Goal: Find specific page/section: Find specific page/section

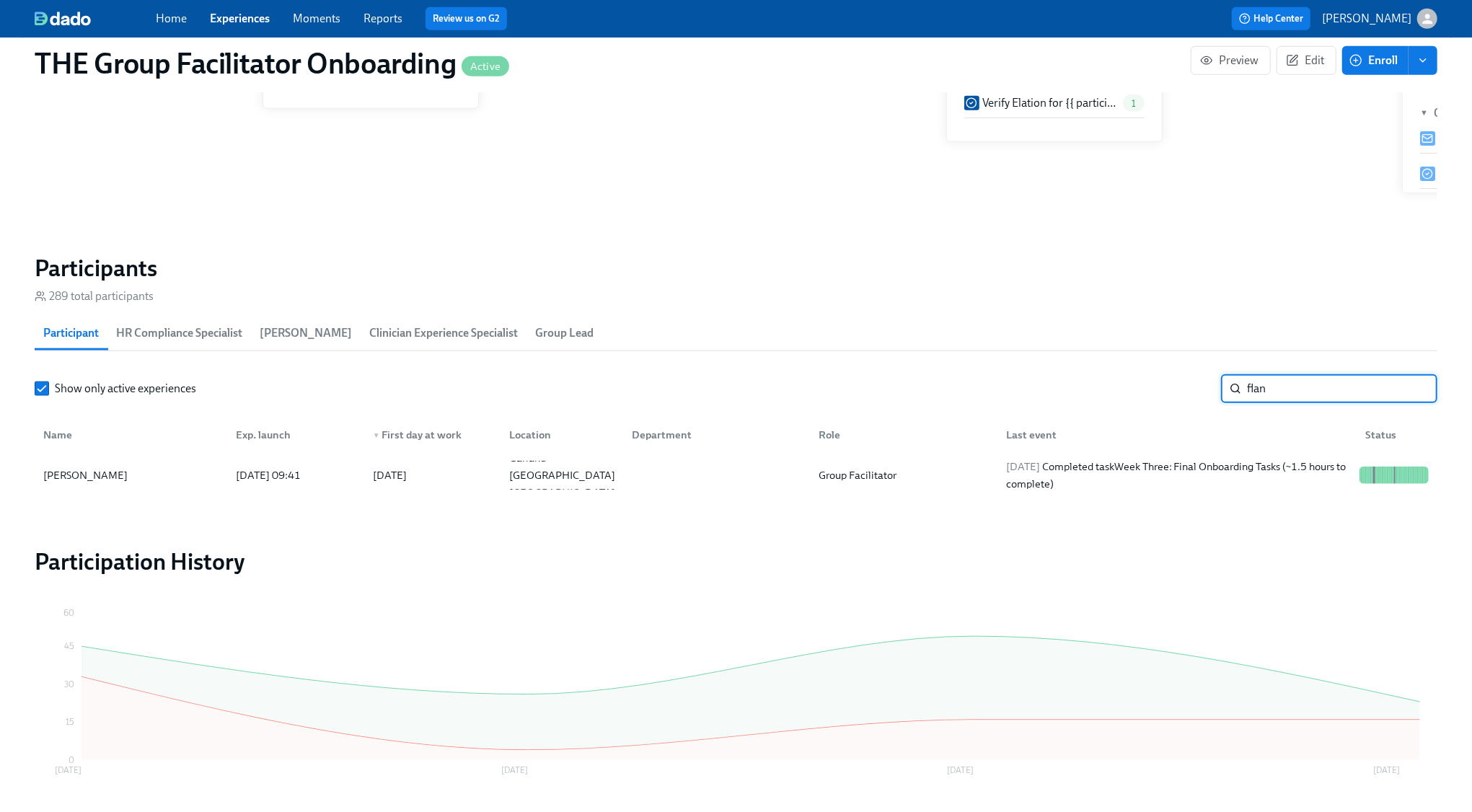
scroll to position [0, 21833]
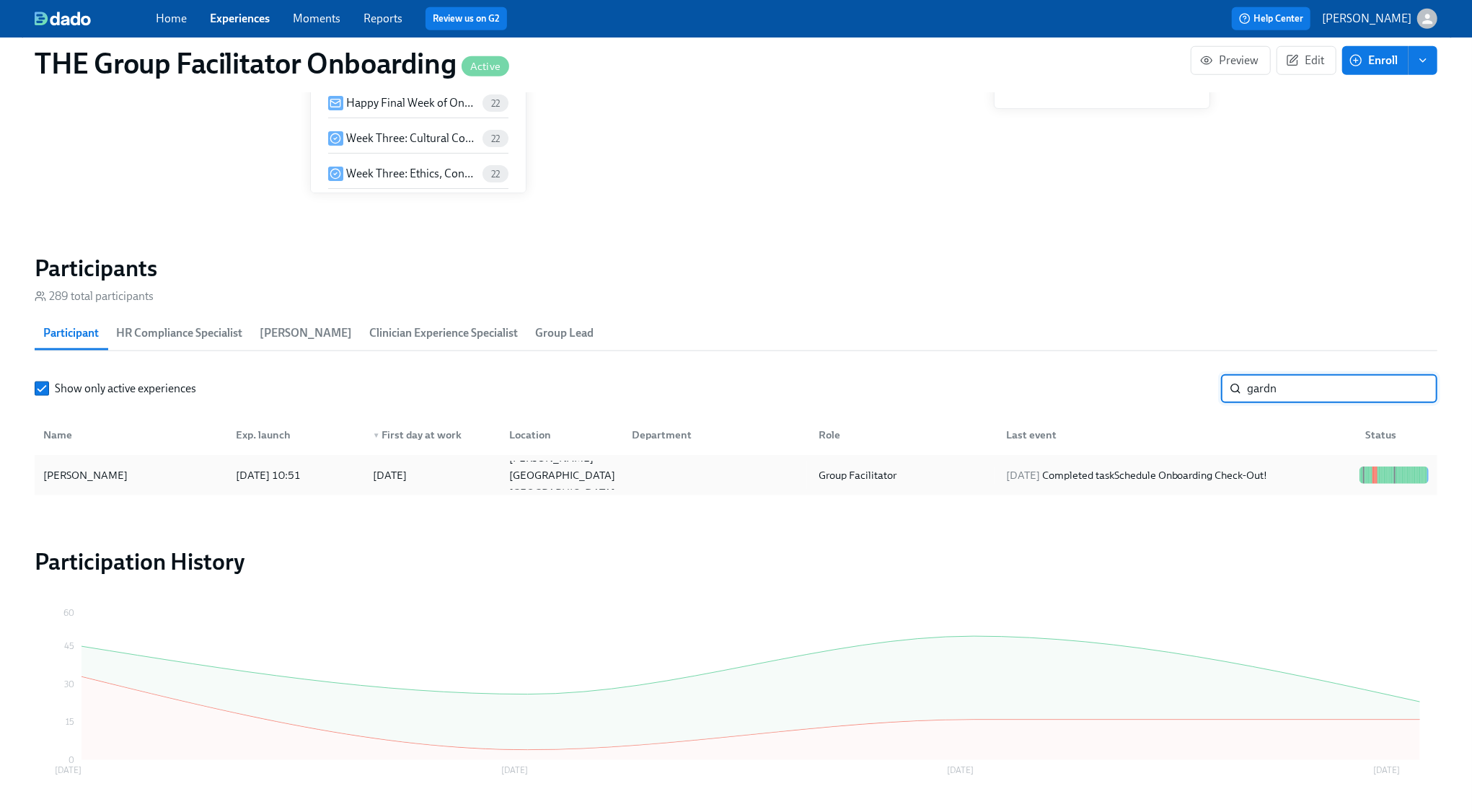
type input "gardn"
click at [1252, 473] on div "2025/08/12 Completed task Schedule Onboarding Check-Out!" at bounding box center [1137, 476] width 273 height 18
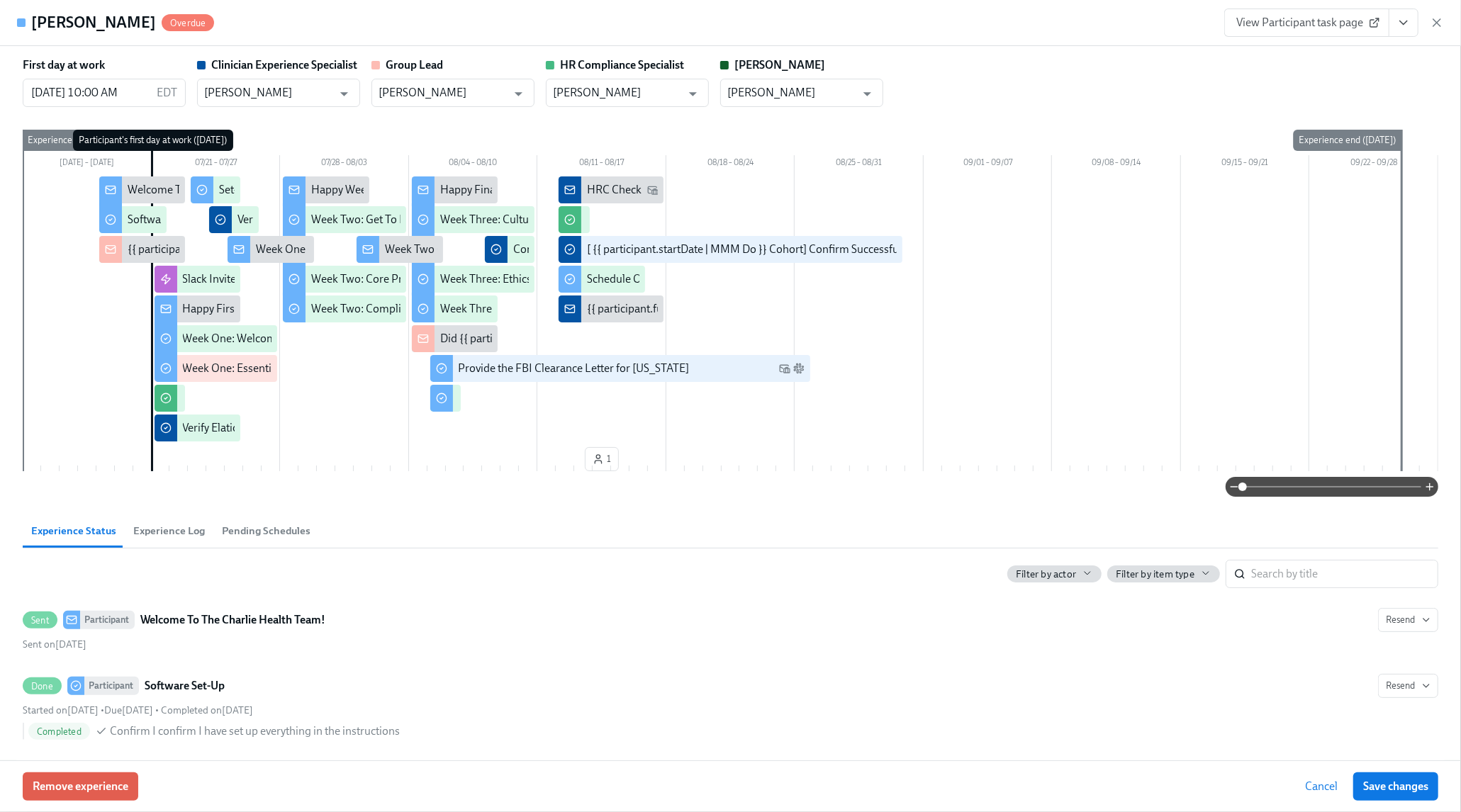
click at [1402, 22] on icon "View task page" at bounding box center [1404, 23] width 14 height 14
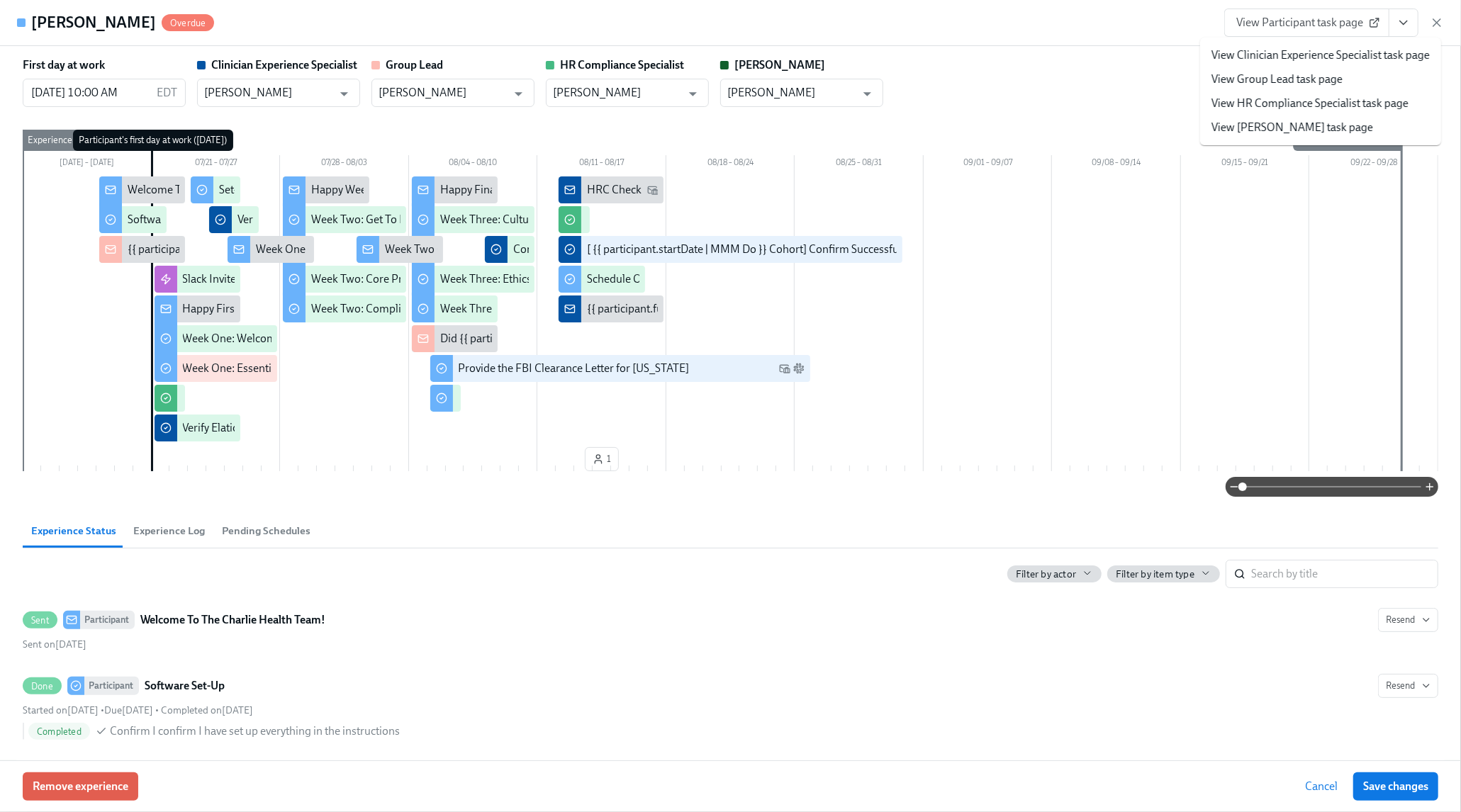
click at [1382, 52] on link "View Clinician Experience Specialist task page" at bounding box center [1321, 55] width 218 height 16
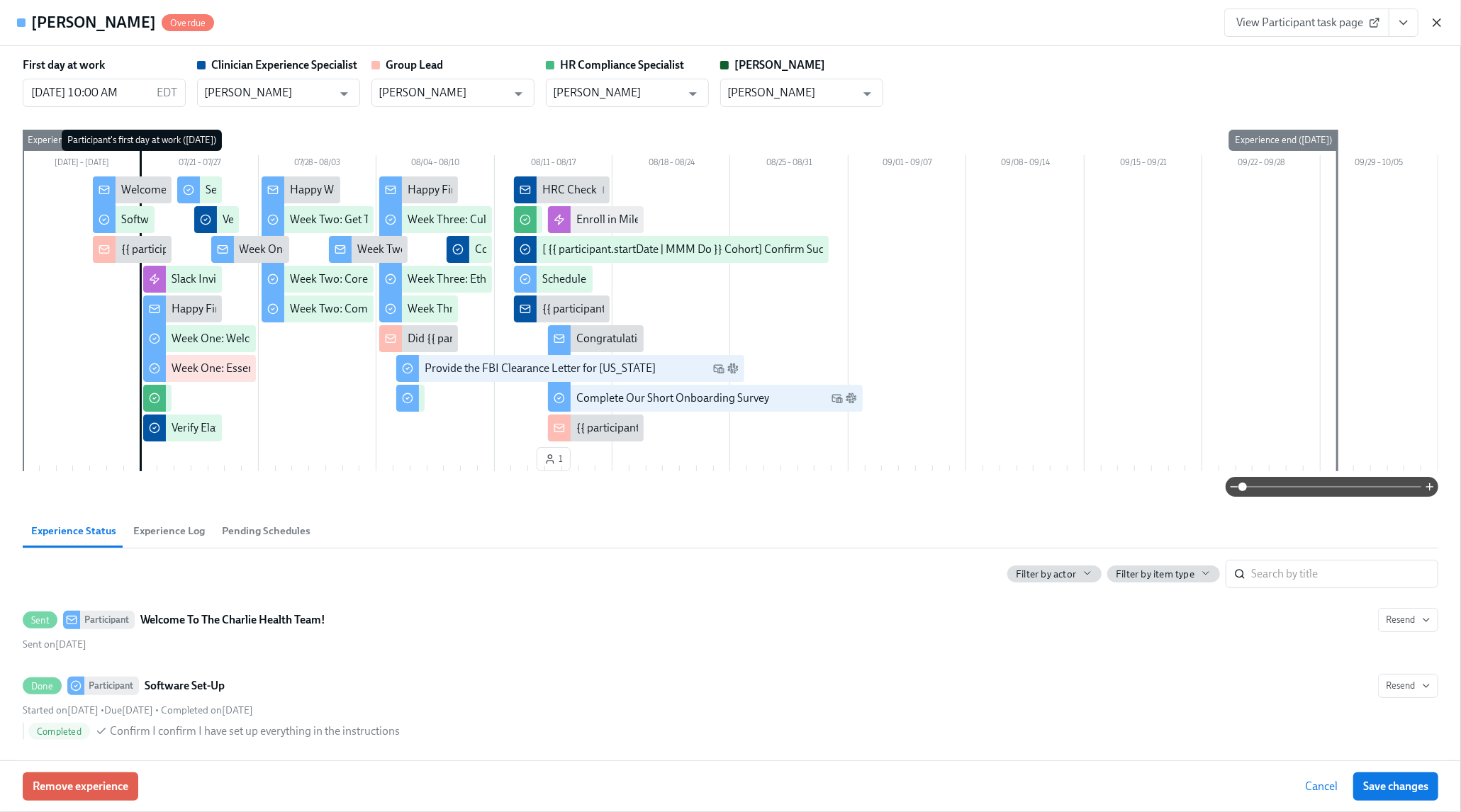
click at [1437, 23] on icon "button" at bounding box center [1437, 23] width 7 height 7
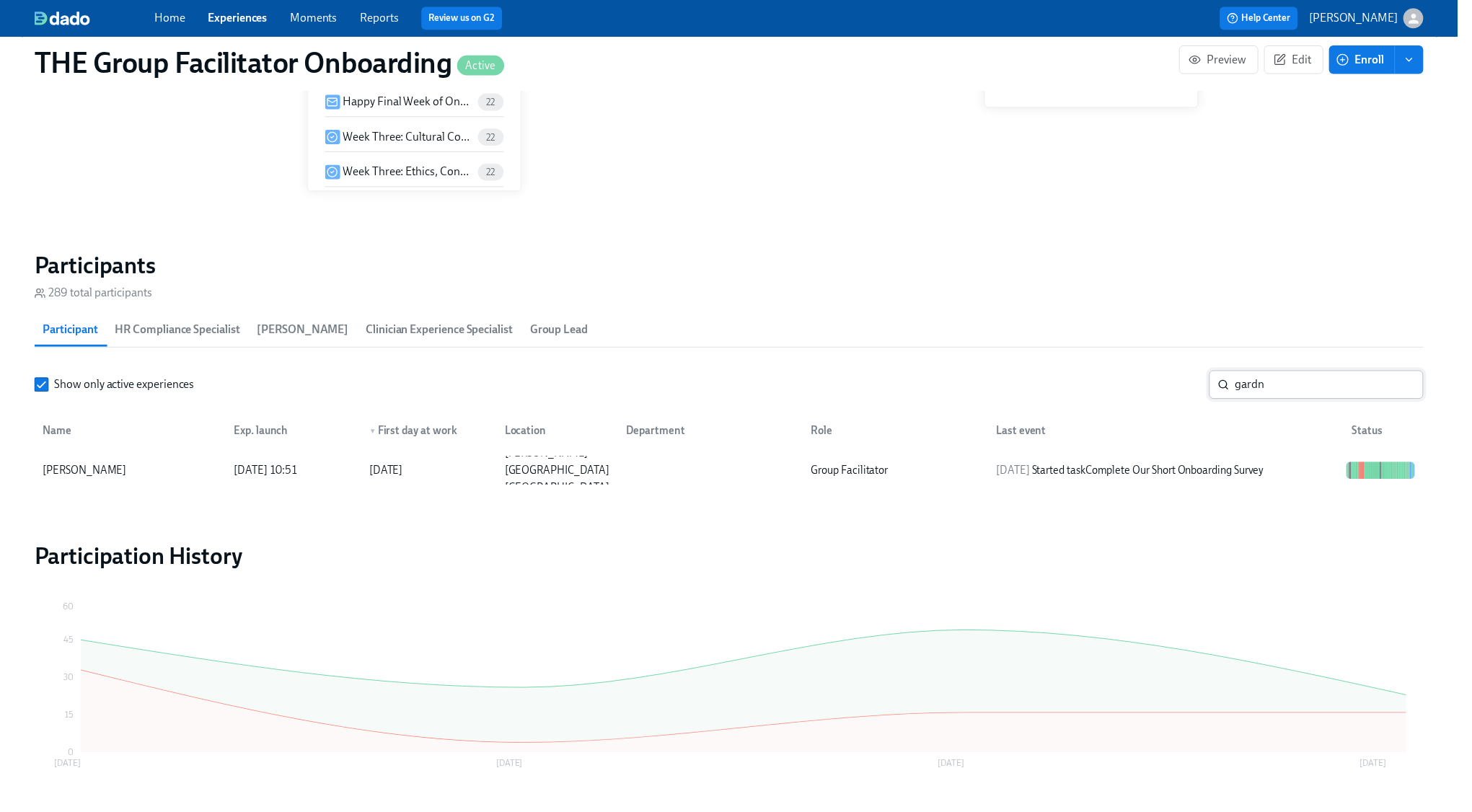
scroll to position [0, 21833]
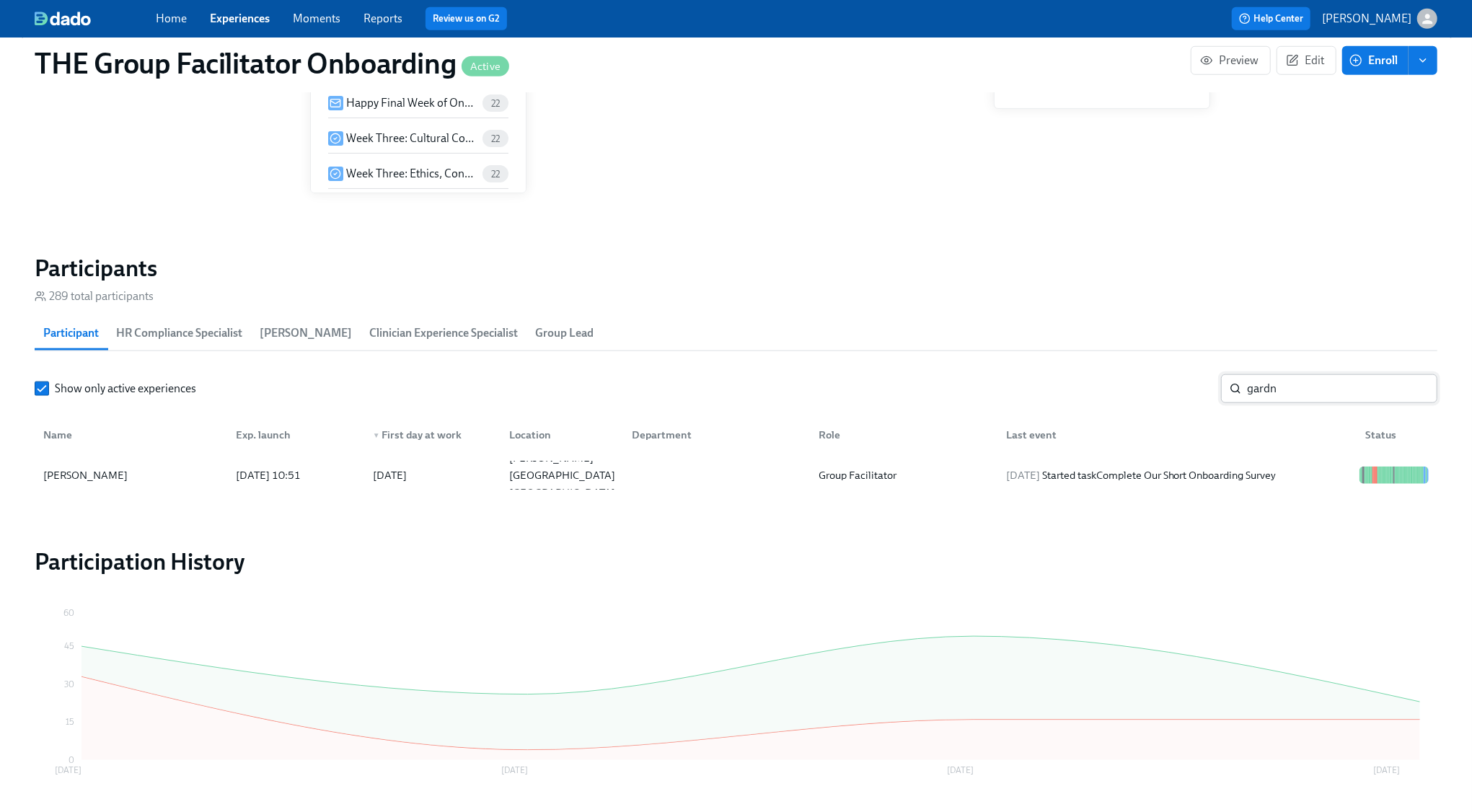
click at [1416, 392] on input "gardn" at bounding box center [1342, 388] width 191 height 29
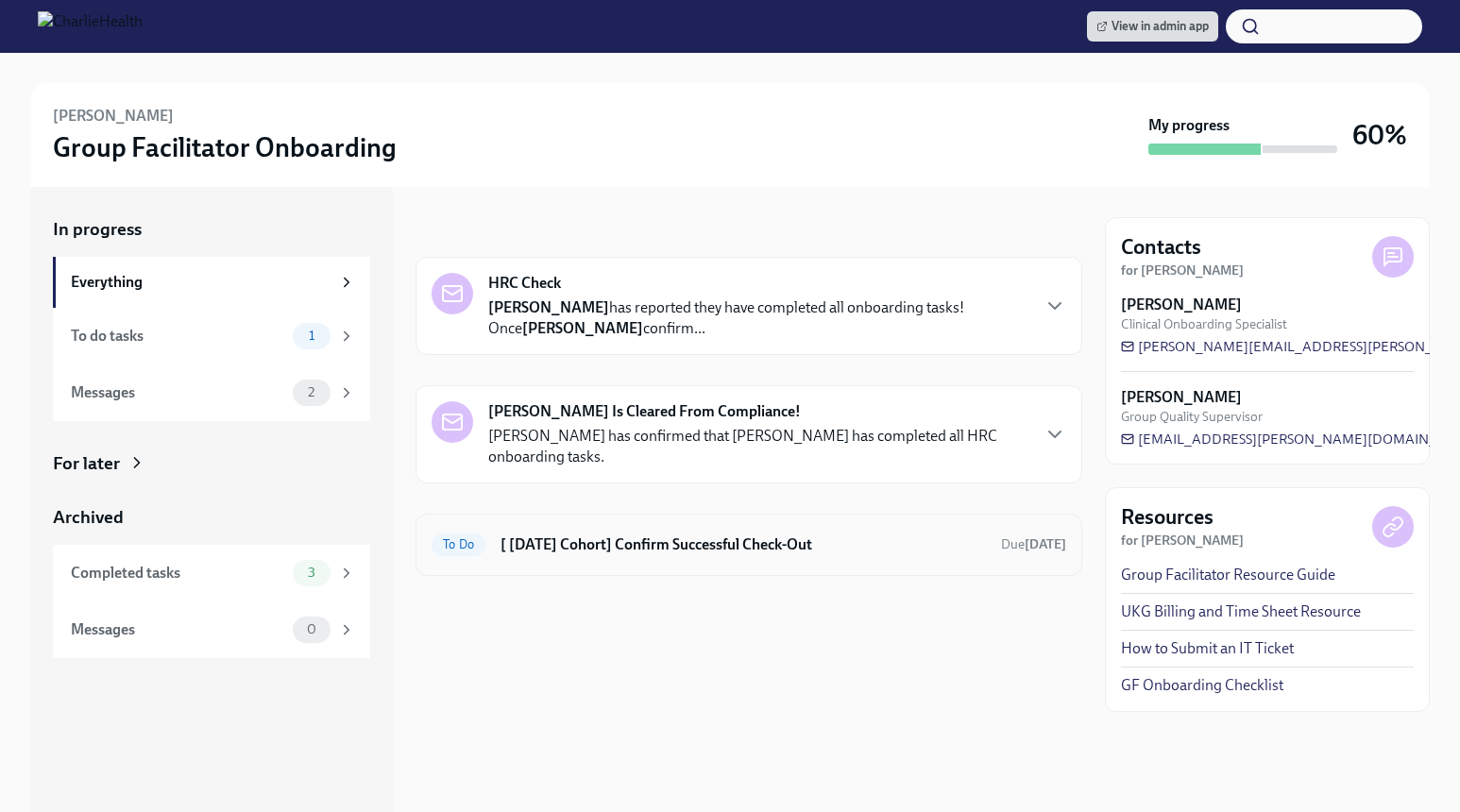
click at [653, 548] on h6 "[ Jul 21st Cohort] Confirm Successful Check-Out" at bounding box center [742, 545] width 485 height 21
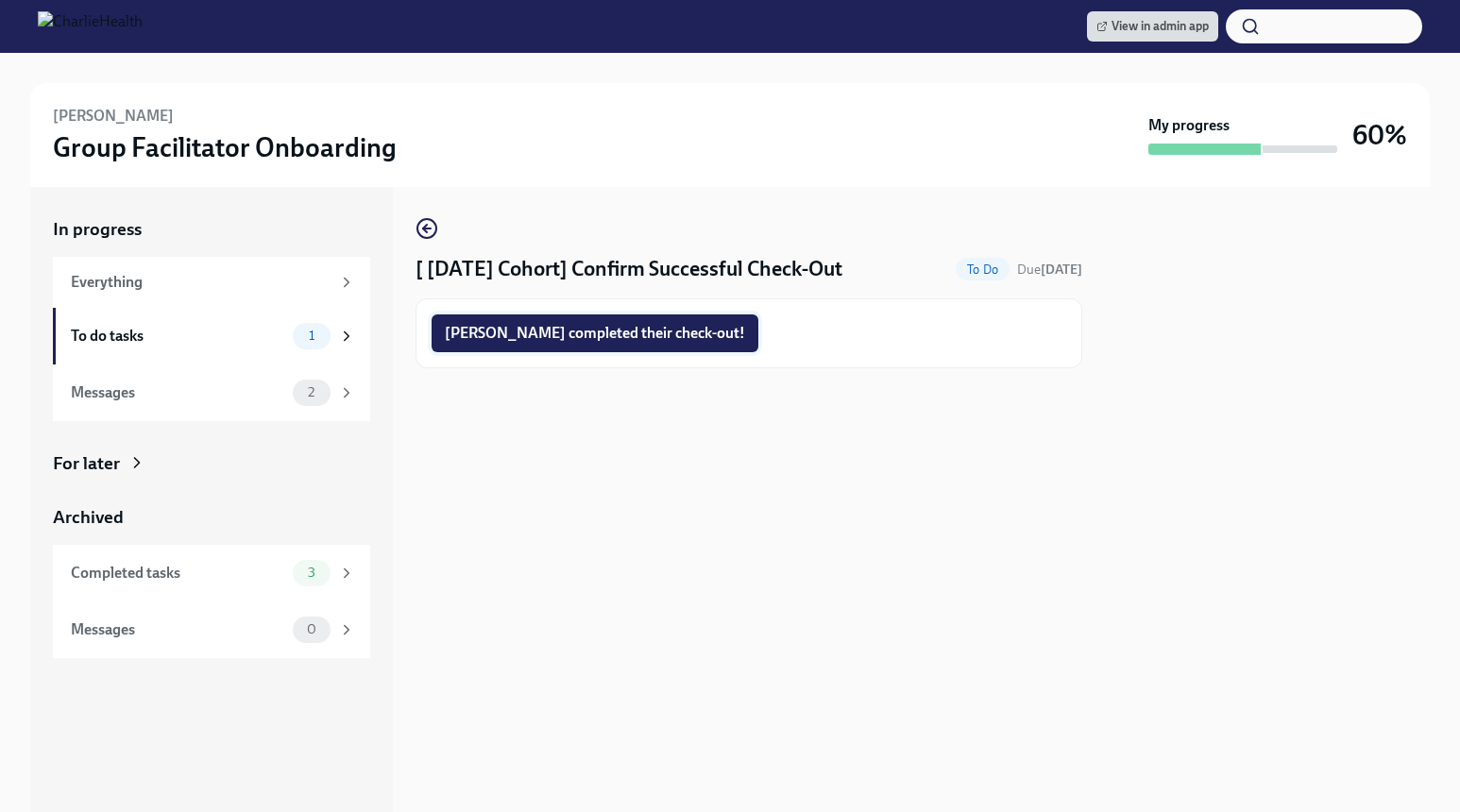
click at [545, 336] on span "Justin completed their check-out!" at bounding box center [595, 333] width 300 height 19
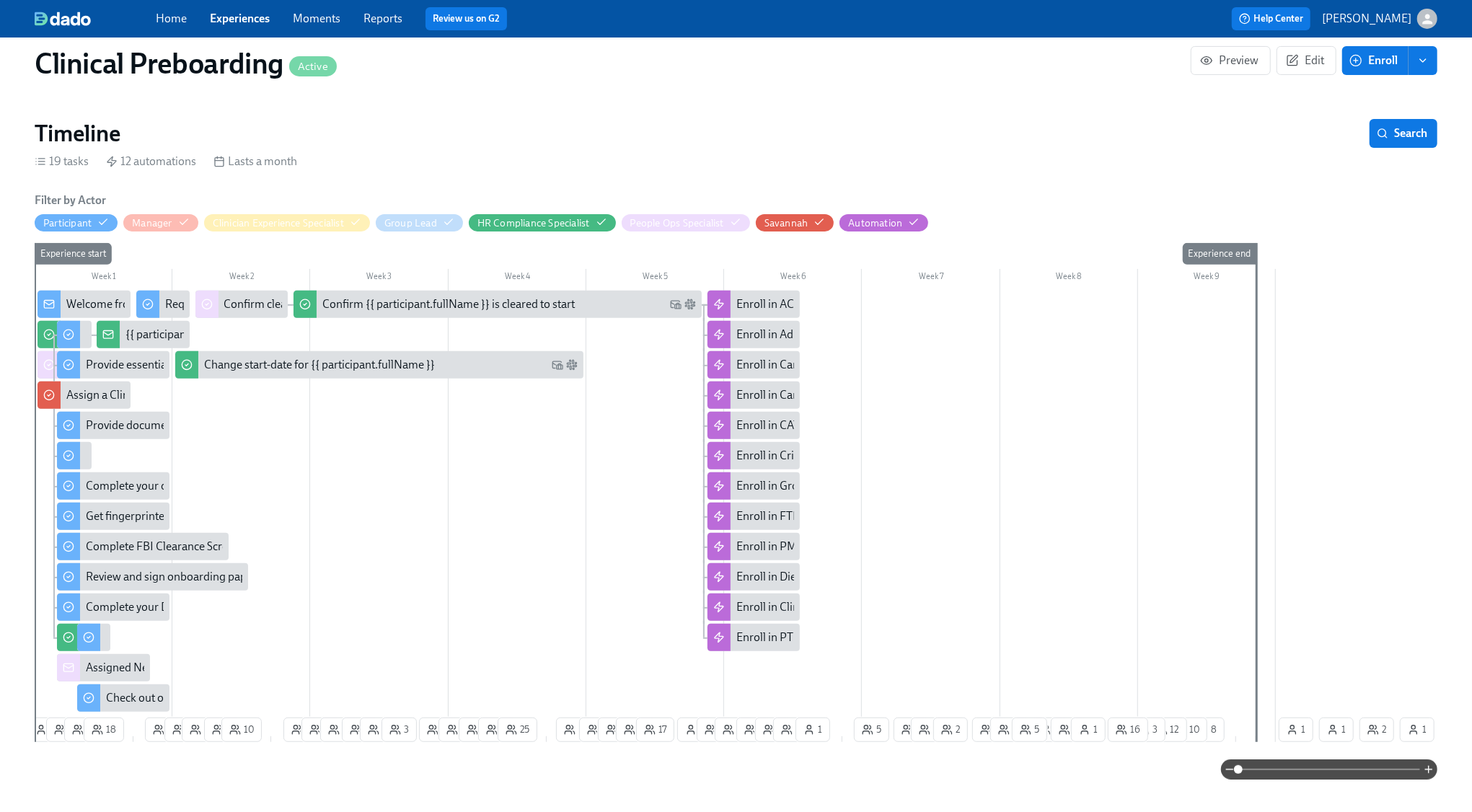
scroll to position [361, 0]
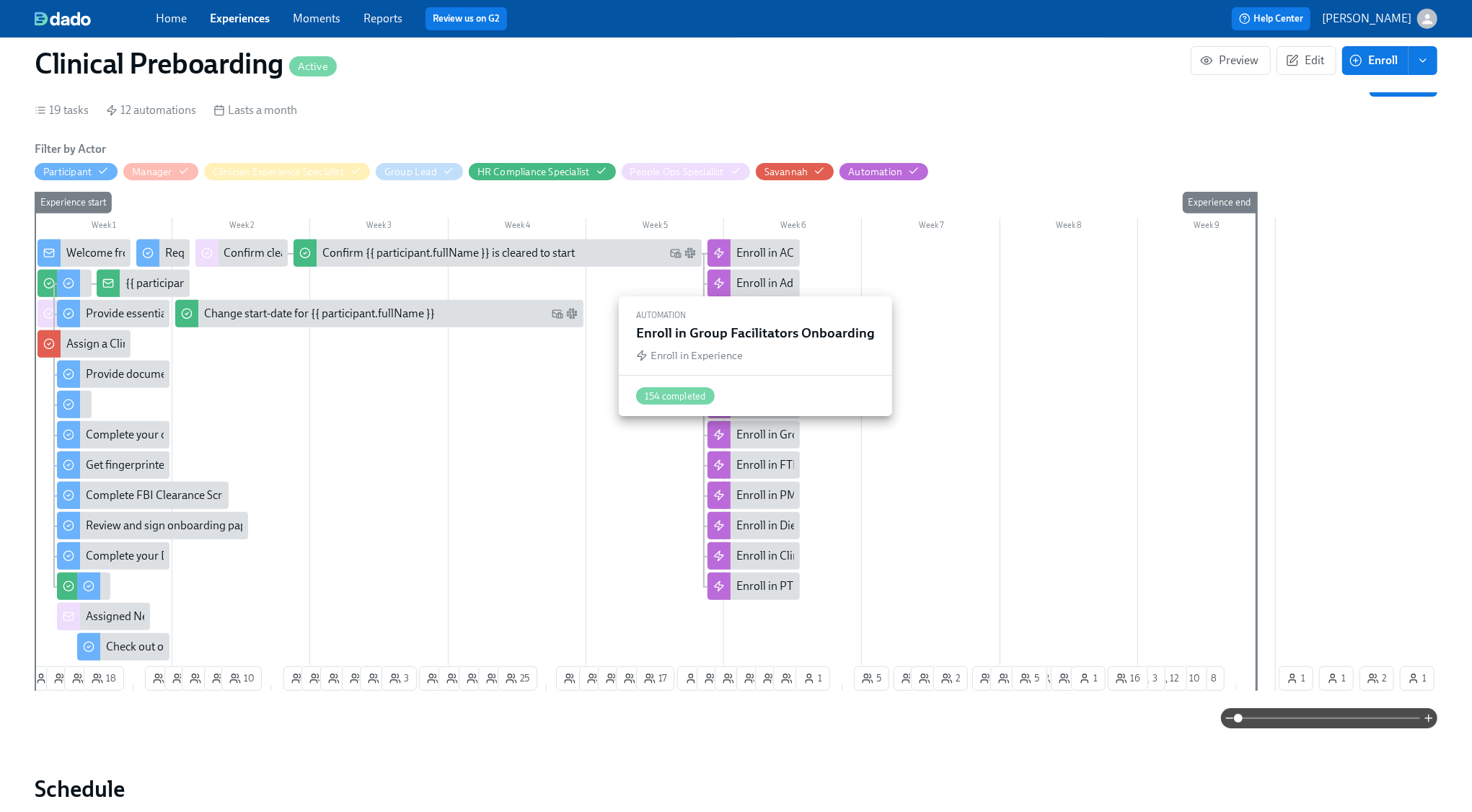
click at [764, 440] on div "Enroll in Group Facilitators Onboarding" at bounding box center [834, 435] width 194 height 16
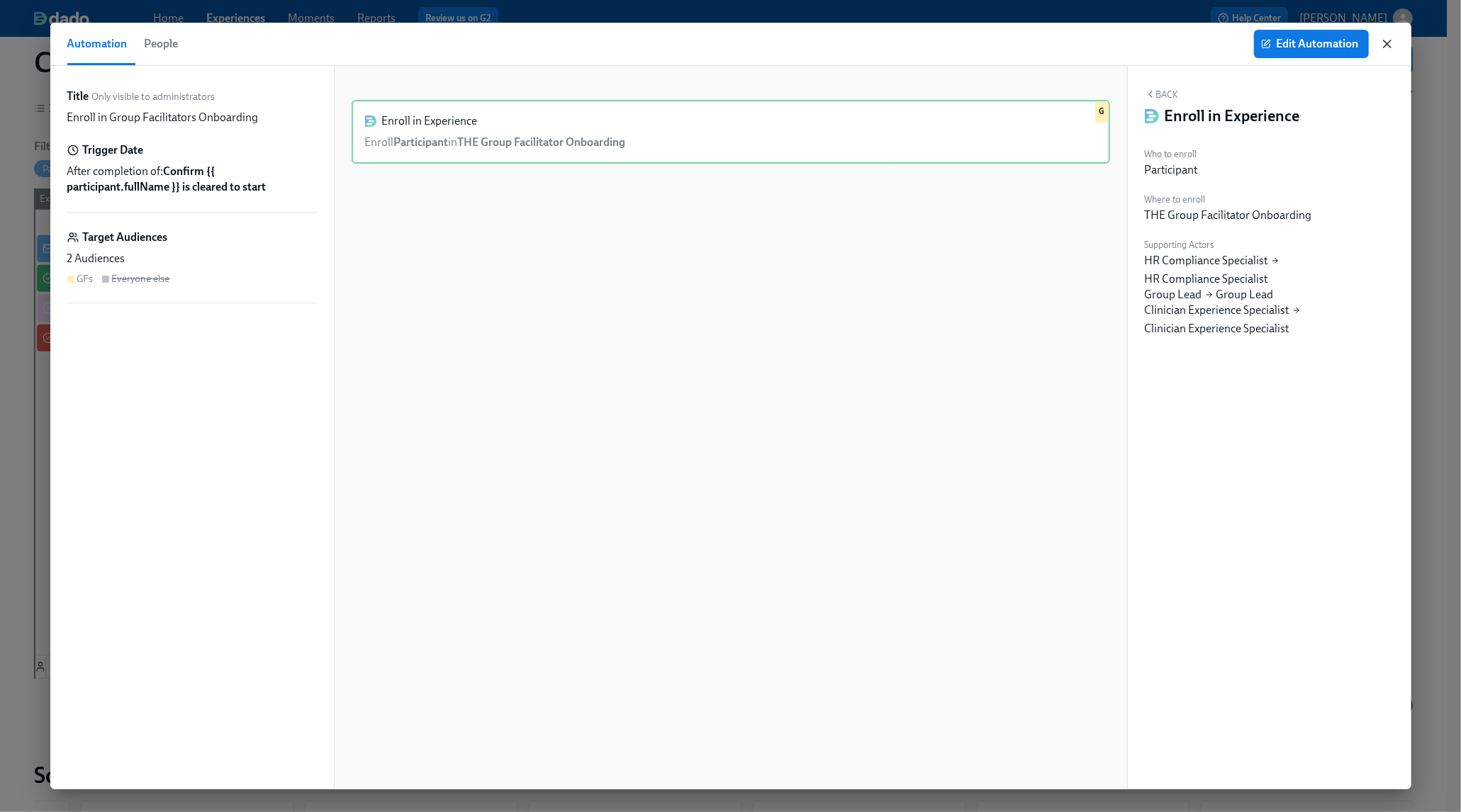
click at [1393, 42] on icon "button" at bounding box center [1387, 44] width 14 height 14
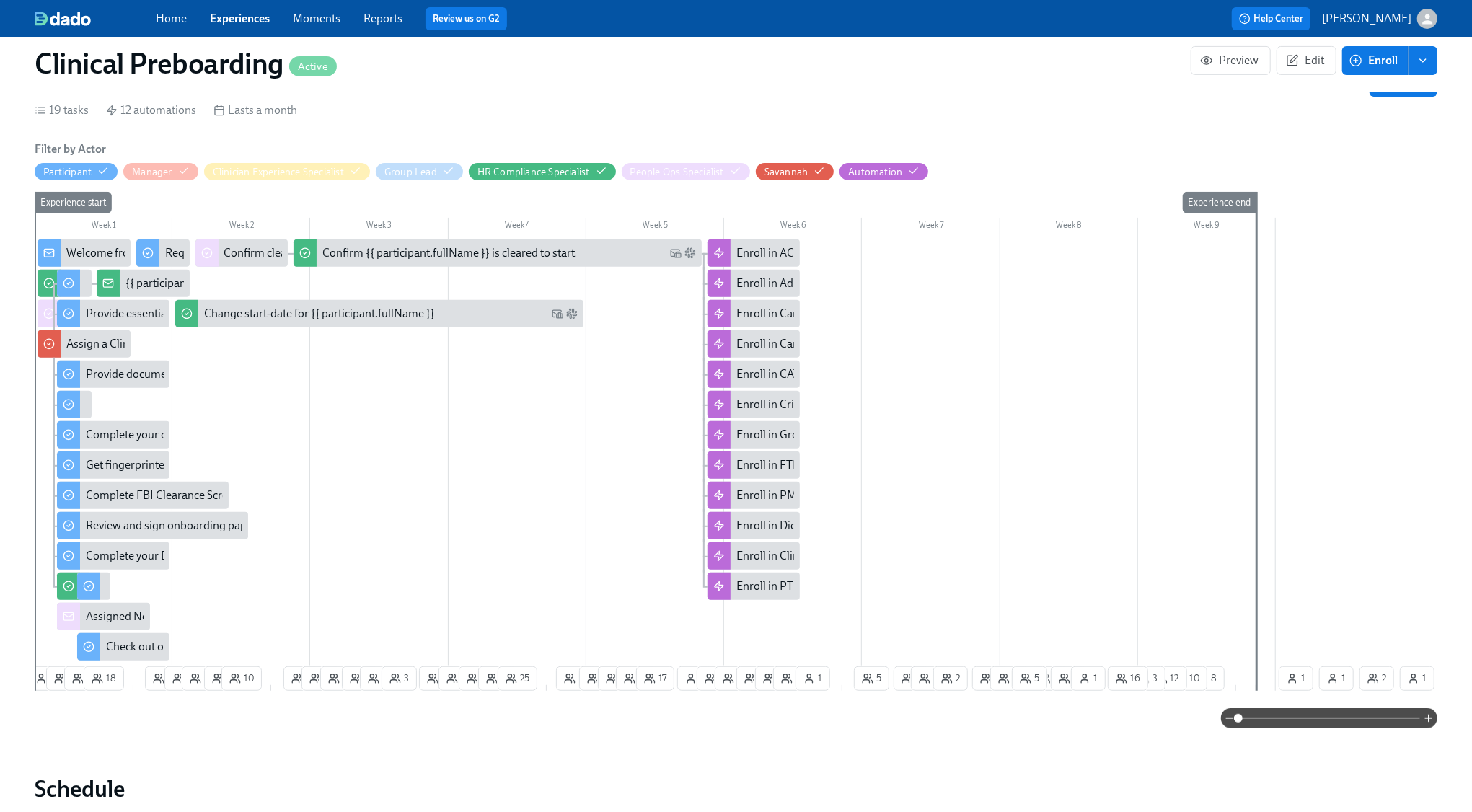
scroll to position [0, 18172]
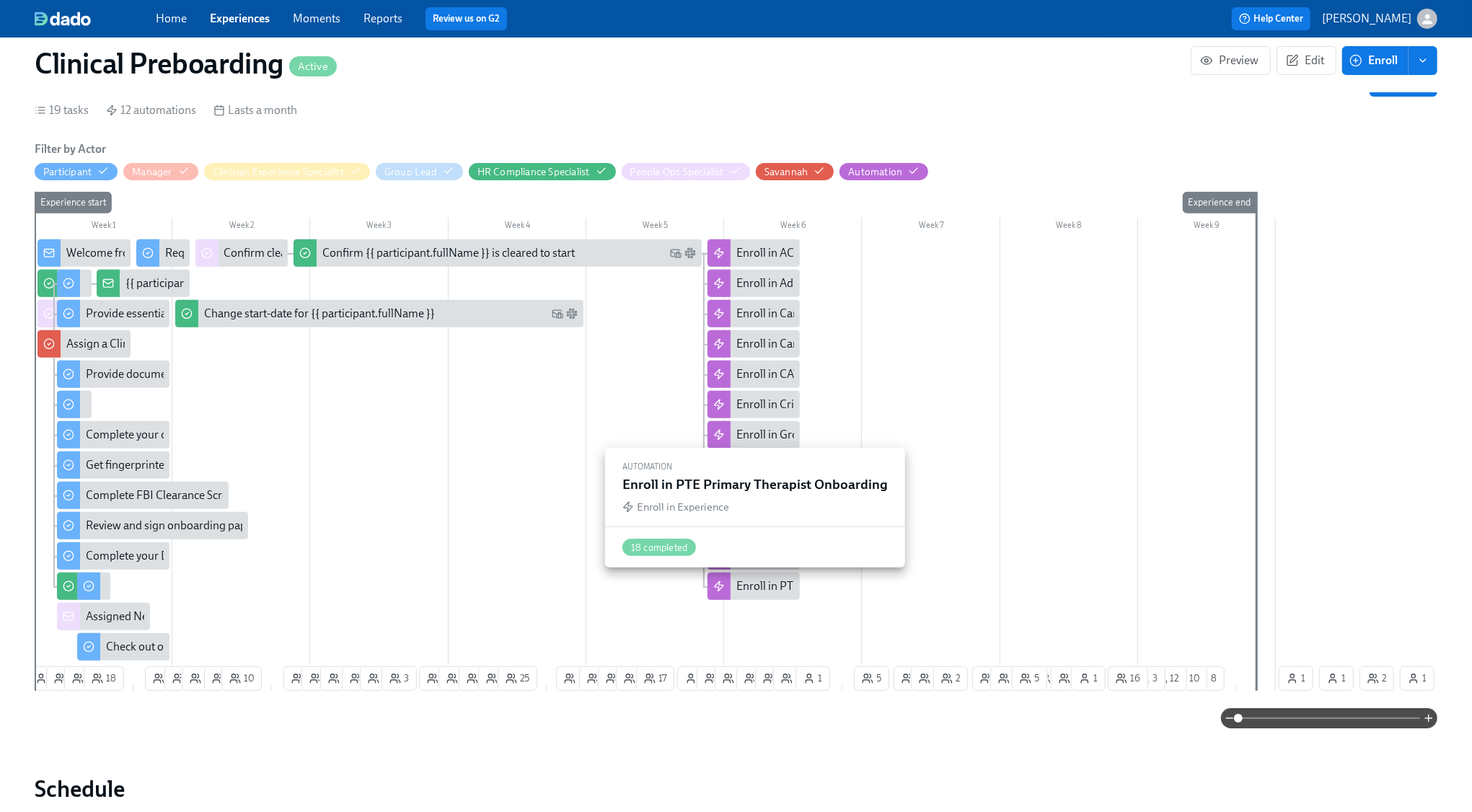
click at [777, 585] on div "Enroll in PTE Primary Therapist Onboarding" at bounding box center [845, 586] width 217 height 16
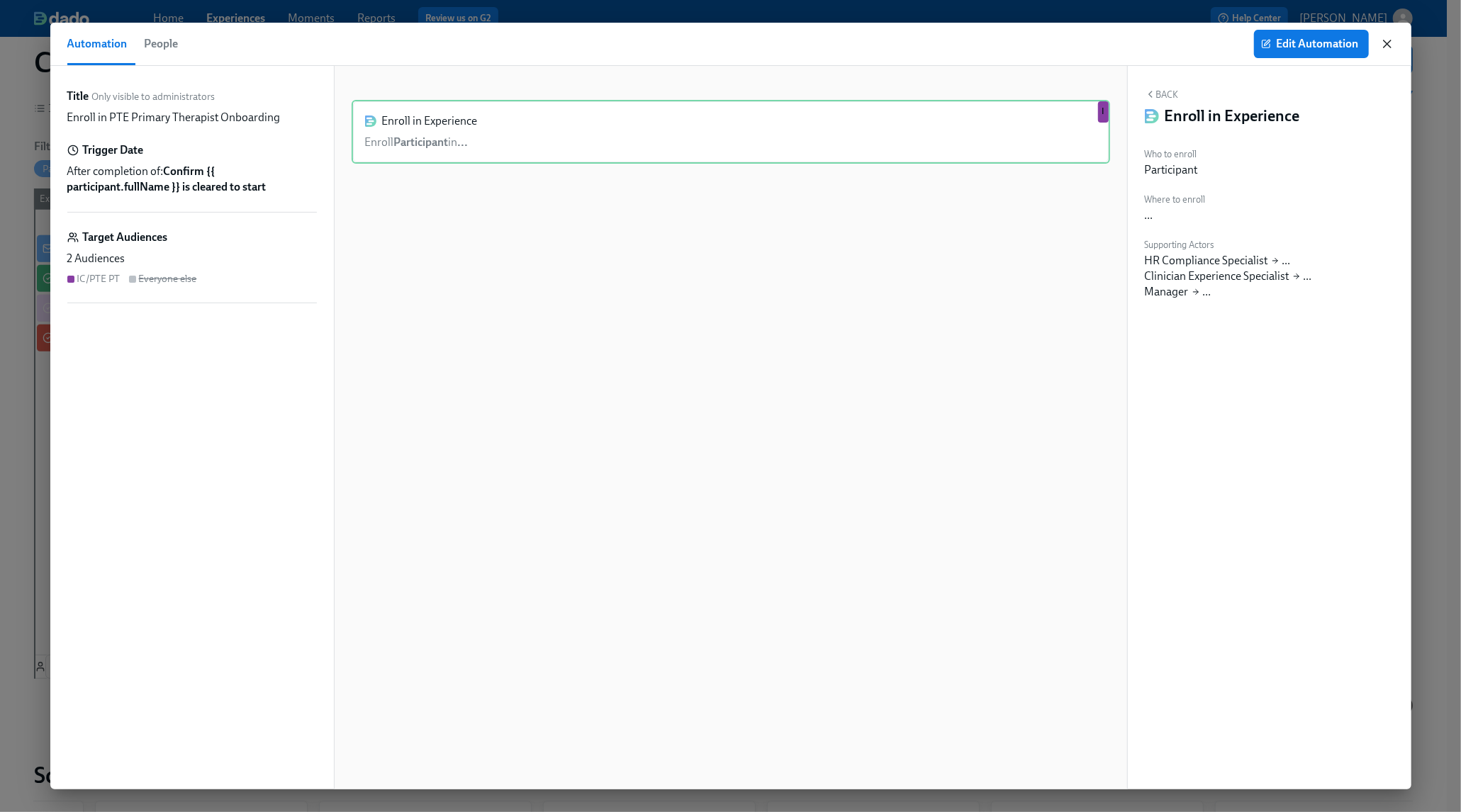
click at [1393, 47] on icon "button" at bounding box center [1387, 44] width 14 height 14
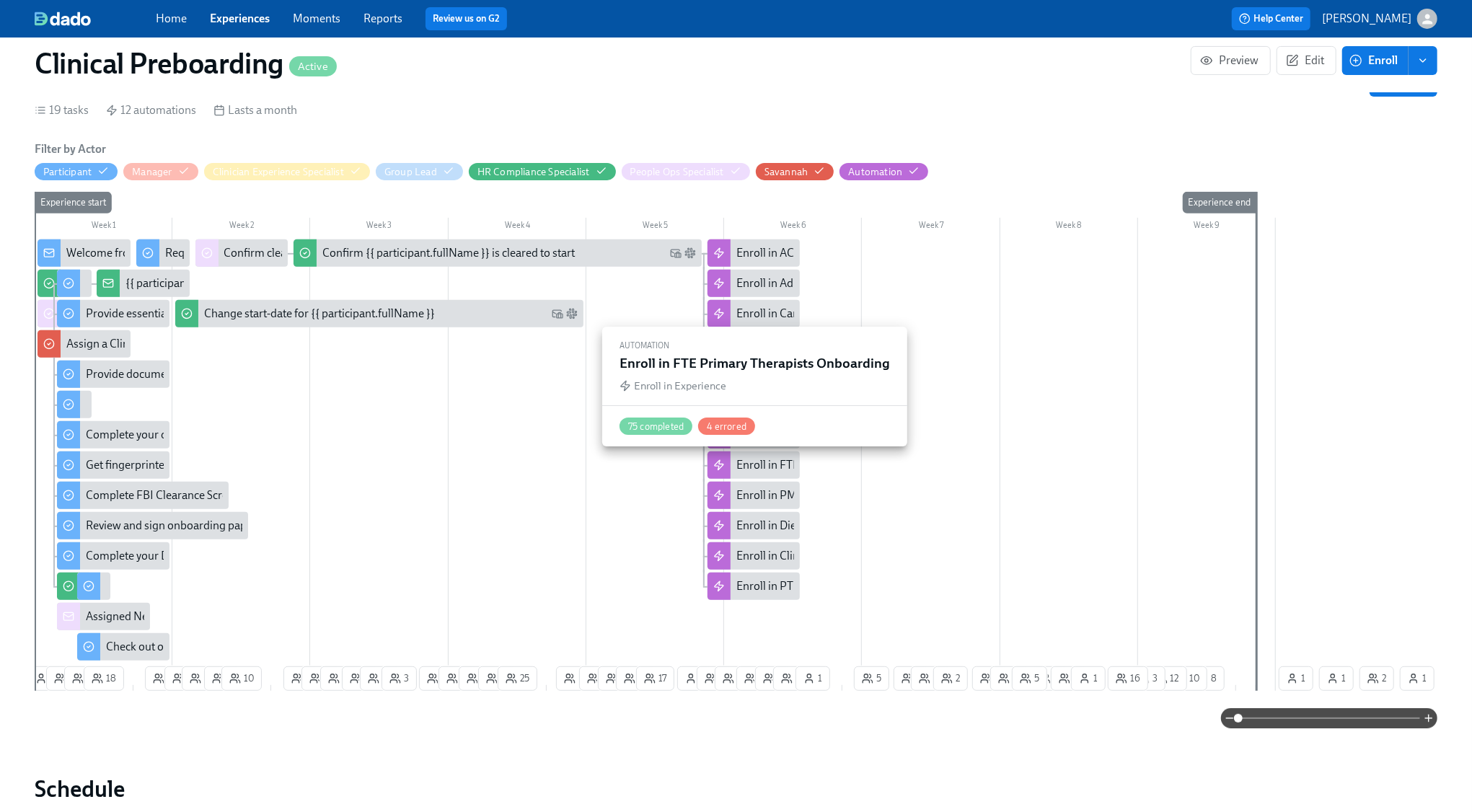
click at [767, 468] on div "Enroll in FTE Primary Therapists Onboarding" at bounding box center [847, 466] width 221 height 16
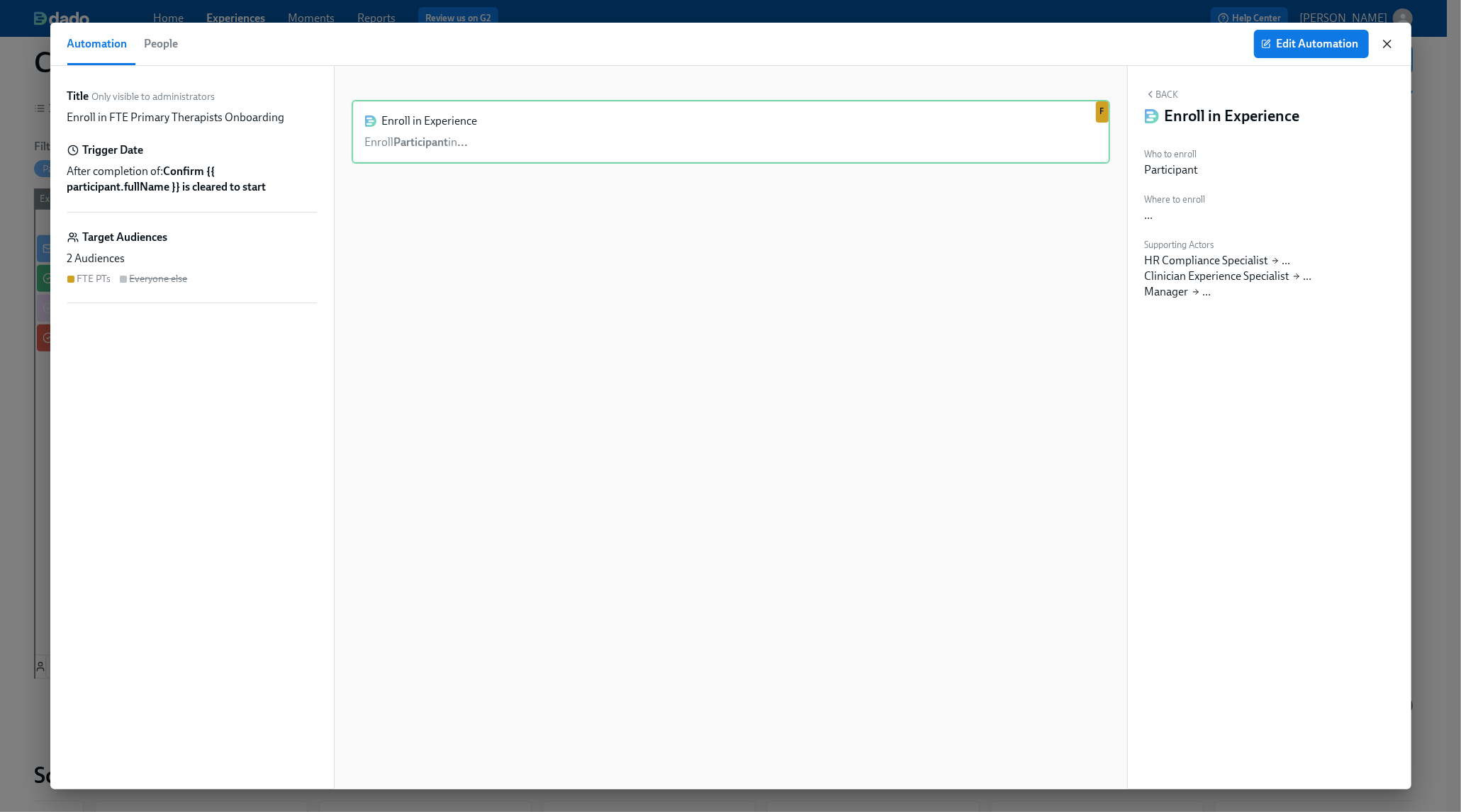
click at [1383, 42] on icon "button" at bounding box center [1387, 44] width 14 height 14
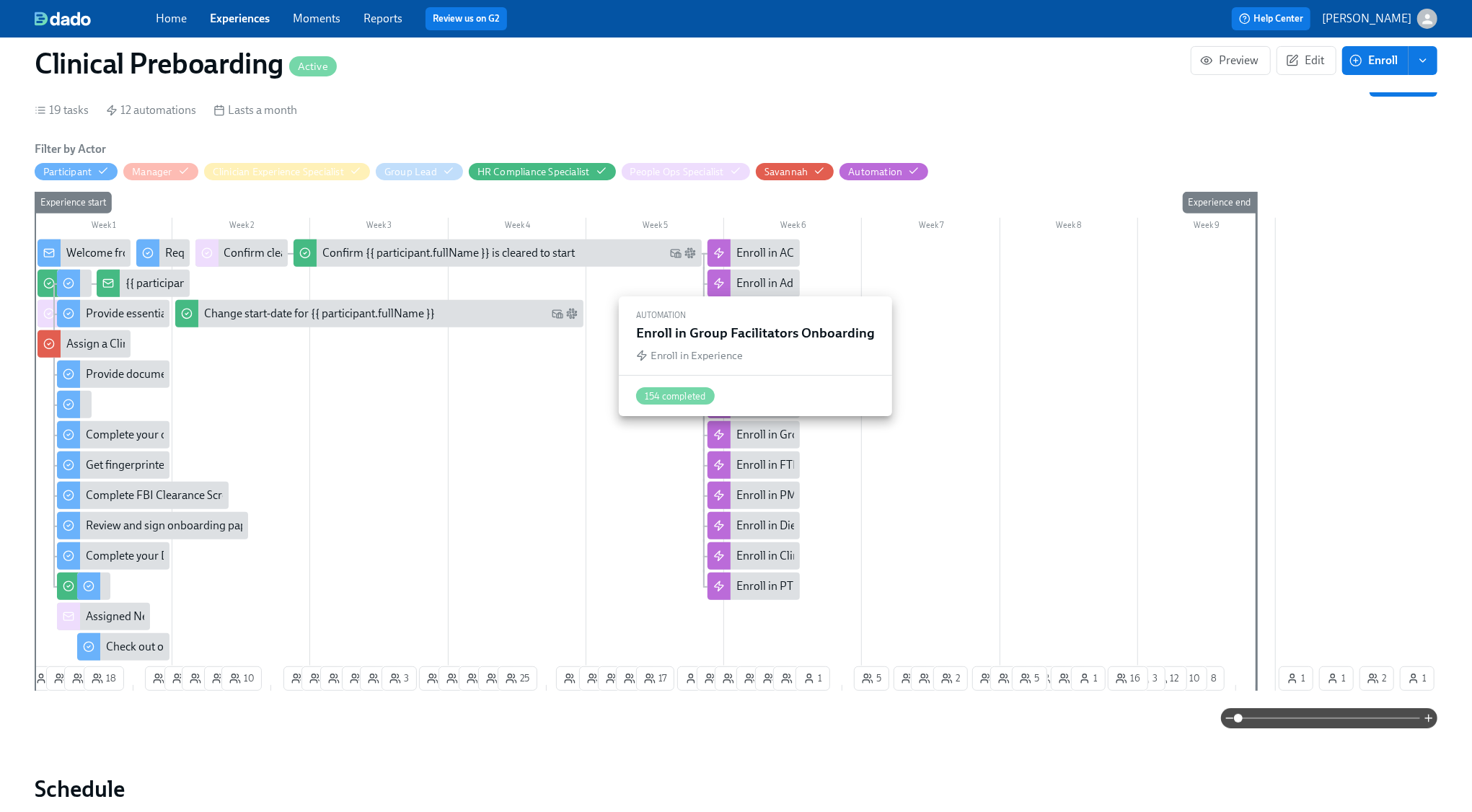
click at [762, 434] on div "Enroll in Group Facilitators Onboarding" at bounding box center [834, 435] width 194 height 16
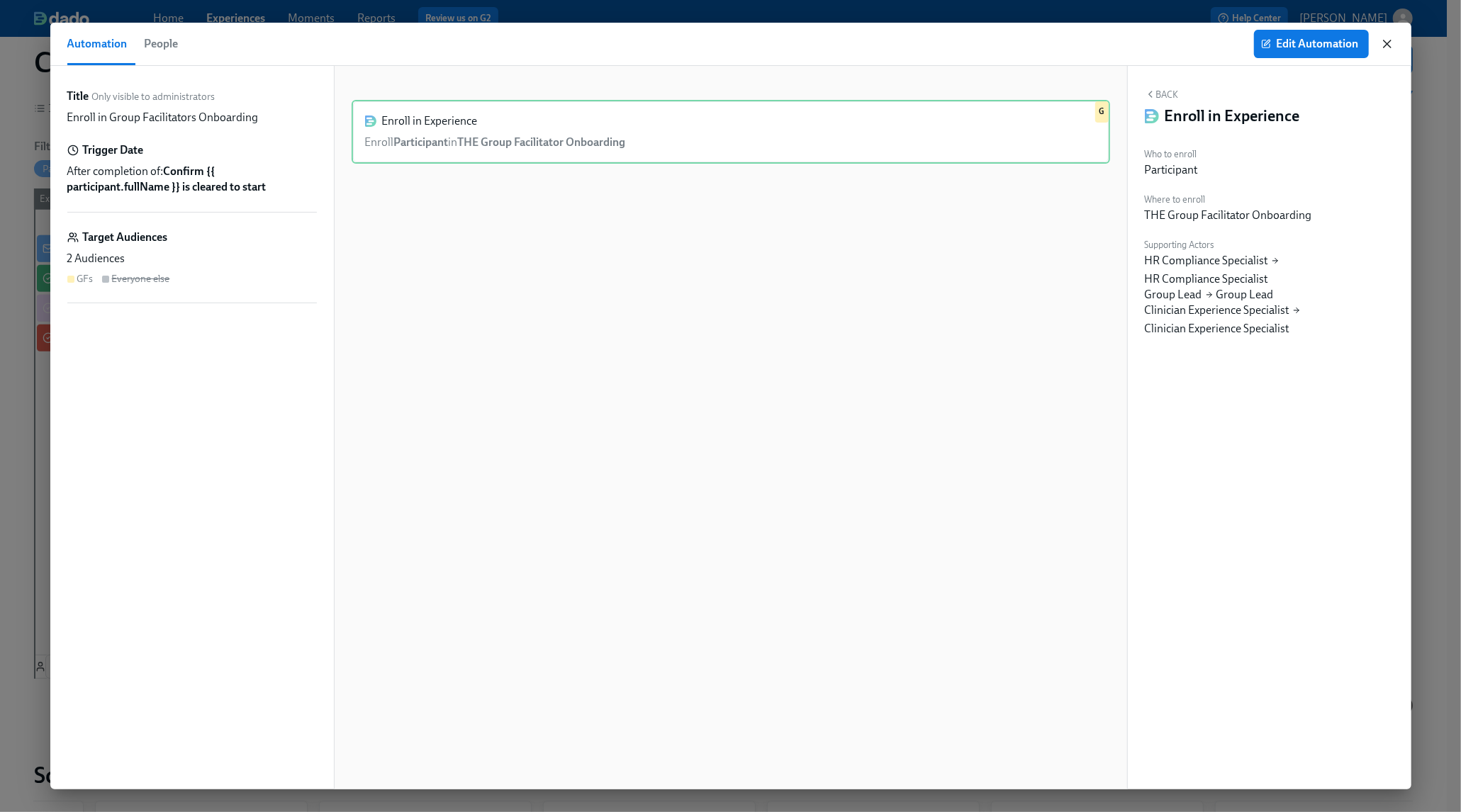
click at [1391, 40] on icon "button" at bounding box center [1387, 44] width 14 height 14
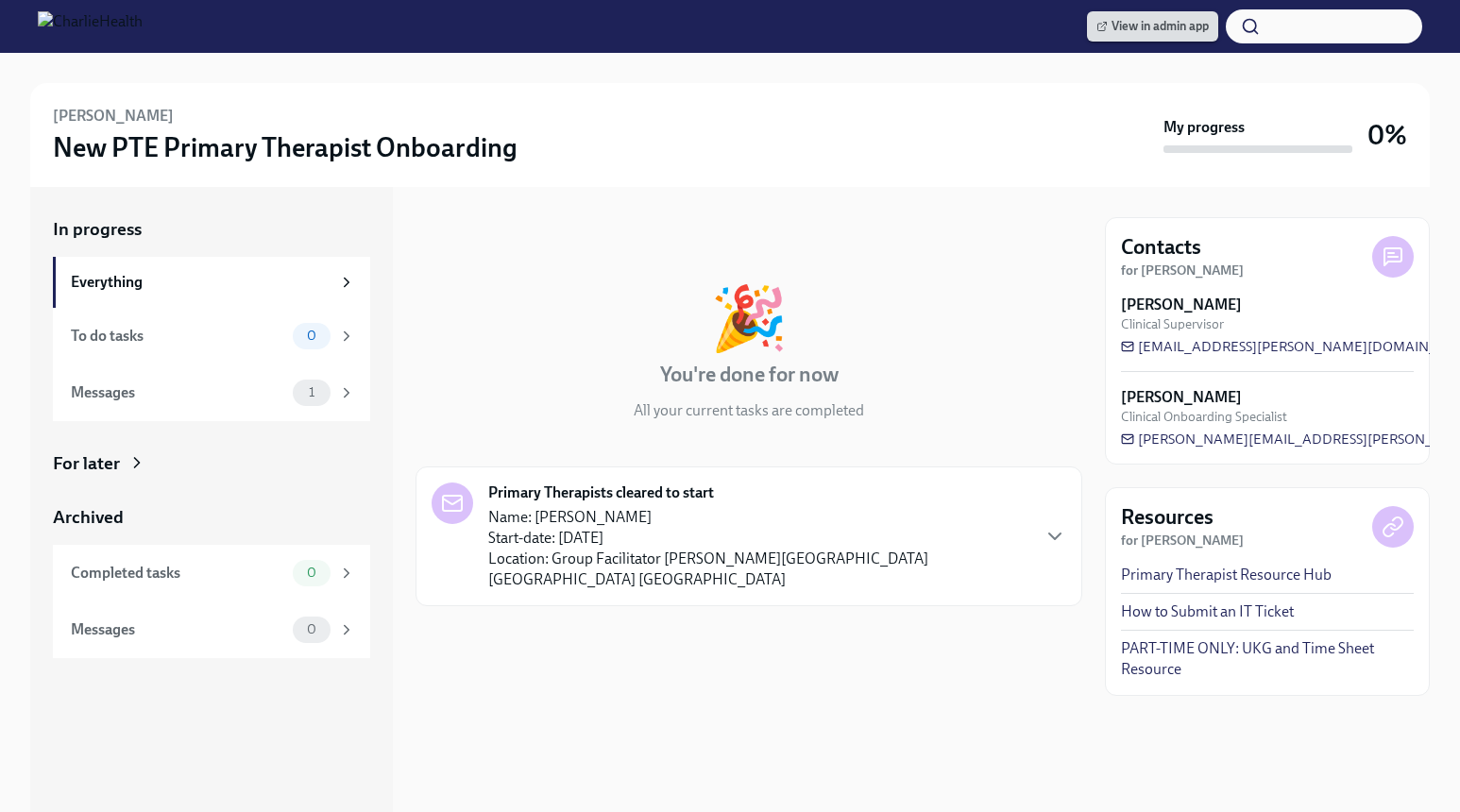
click at [1156, 29] on span "View in admin app" at bounding box center [1152, 27] width 112 height 19
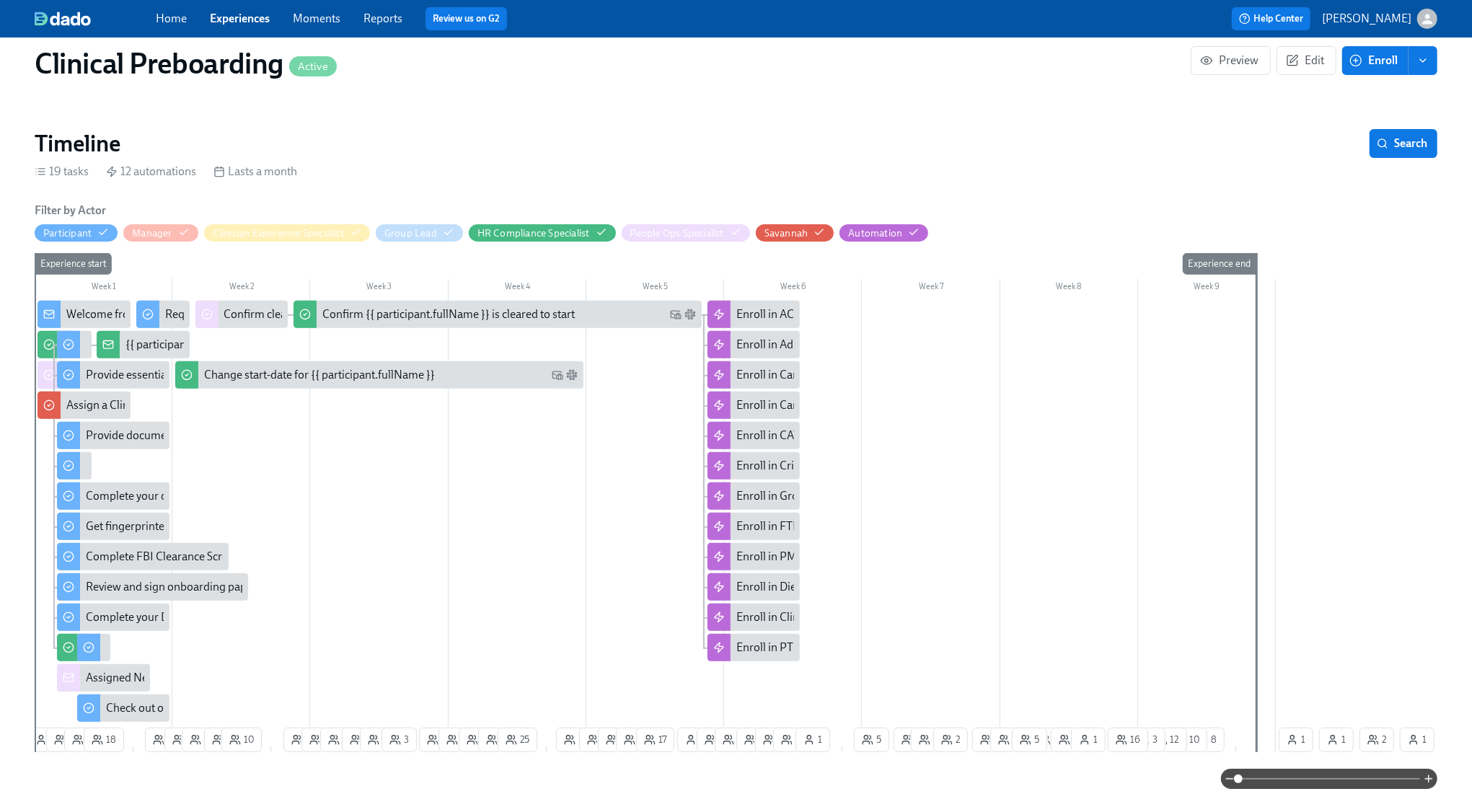
scroll to position [323, 0]
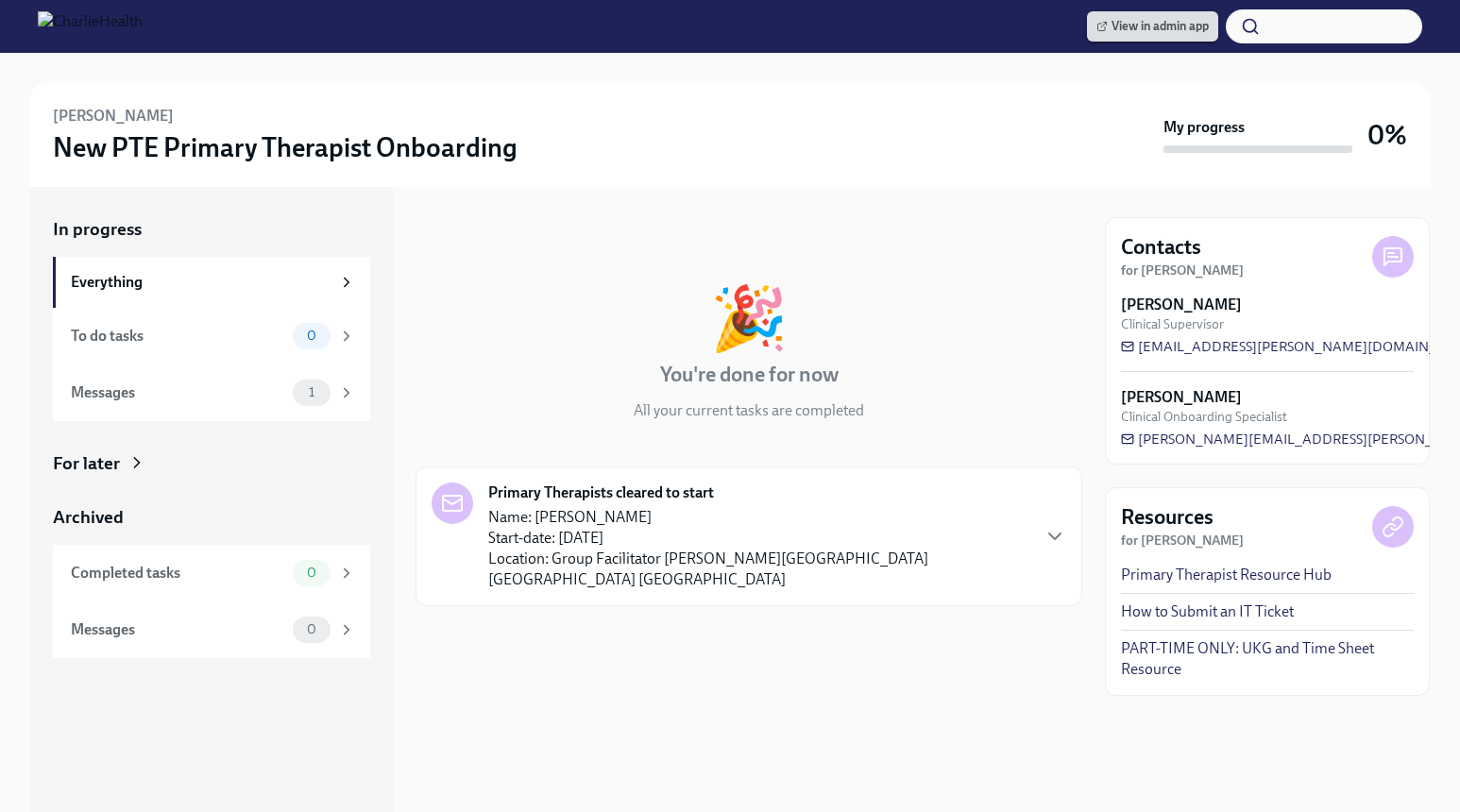
click at [1130, 29] on span "View in admin app" at bounding box center [1152, 27] width 112 height 19
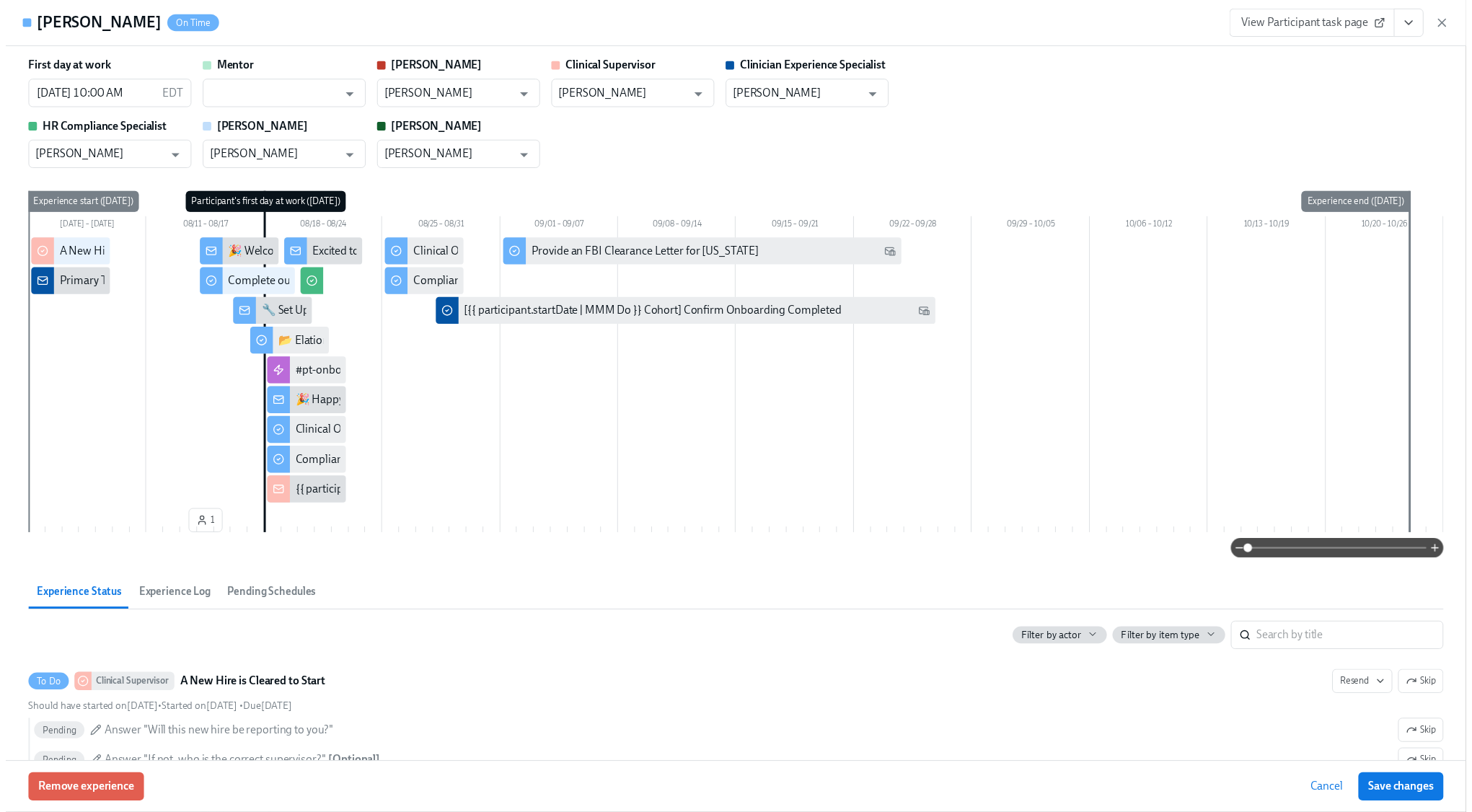
scroll to position [23, 0]
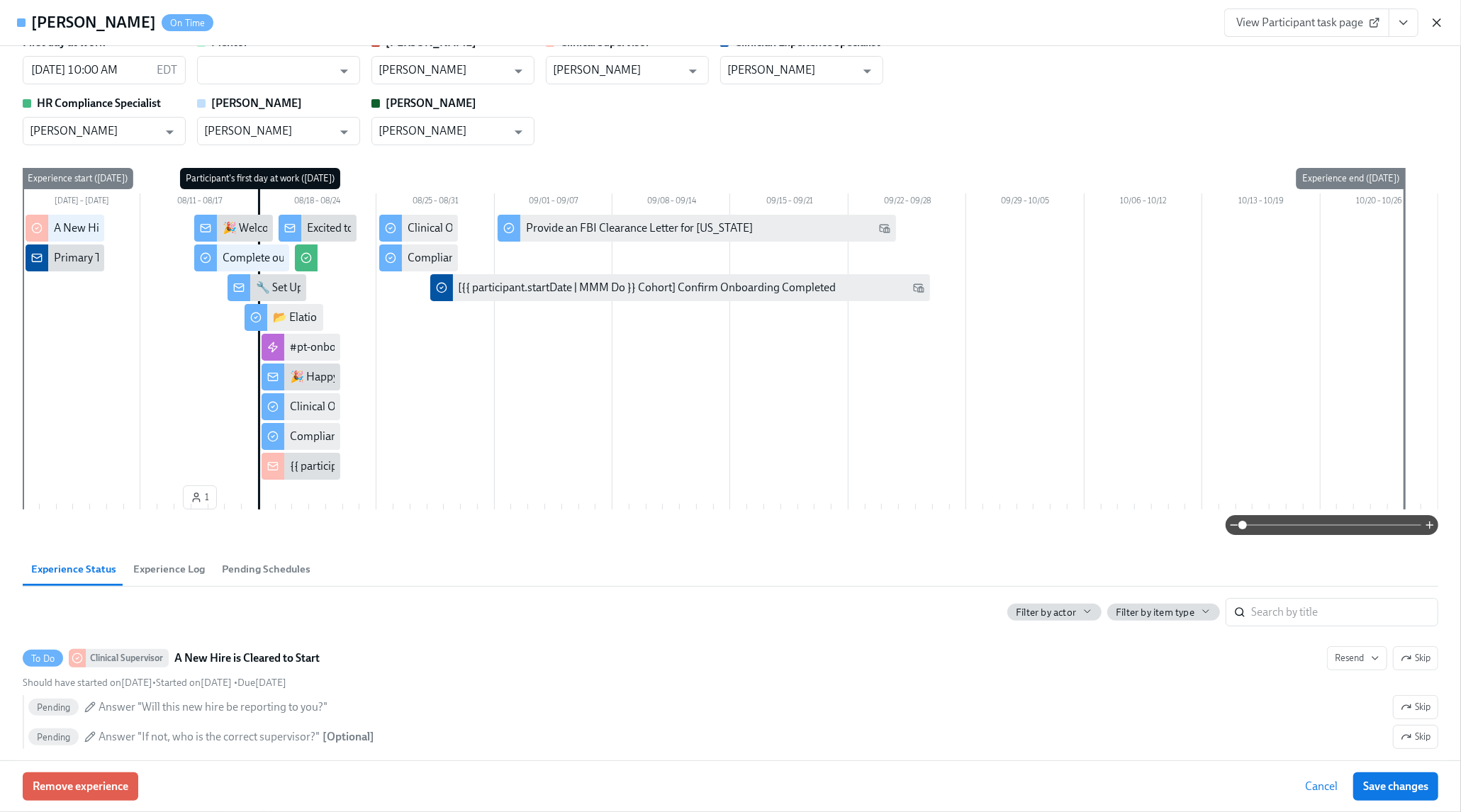
click at [1435, 21] on icon "button" at bounding box center [1437, 23] width 14 height 14
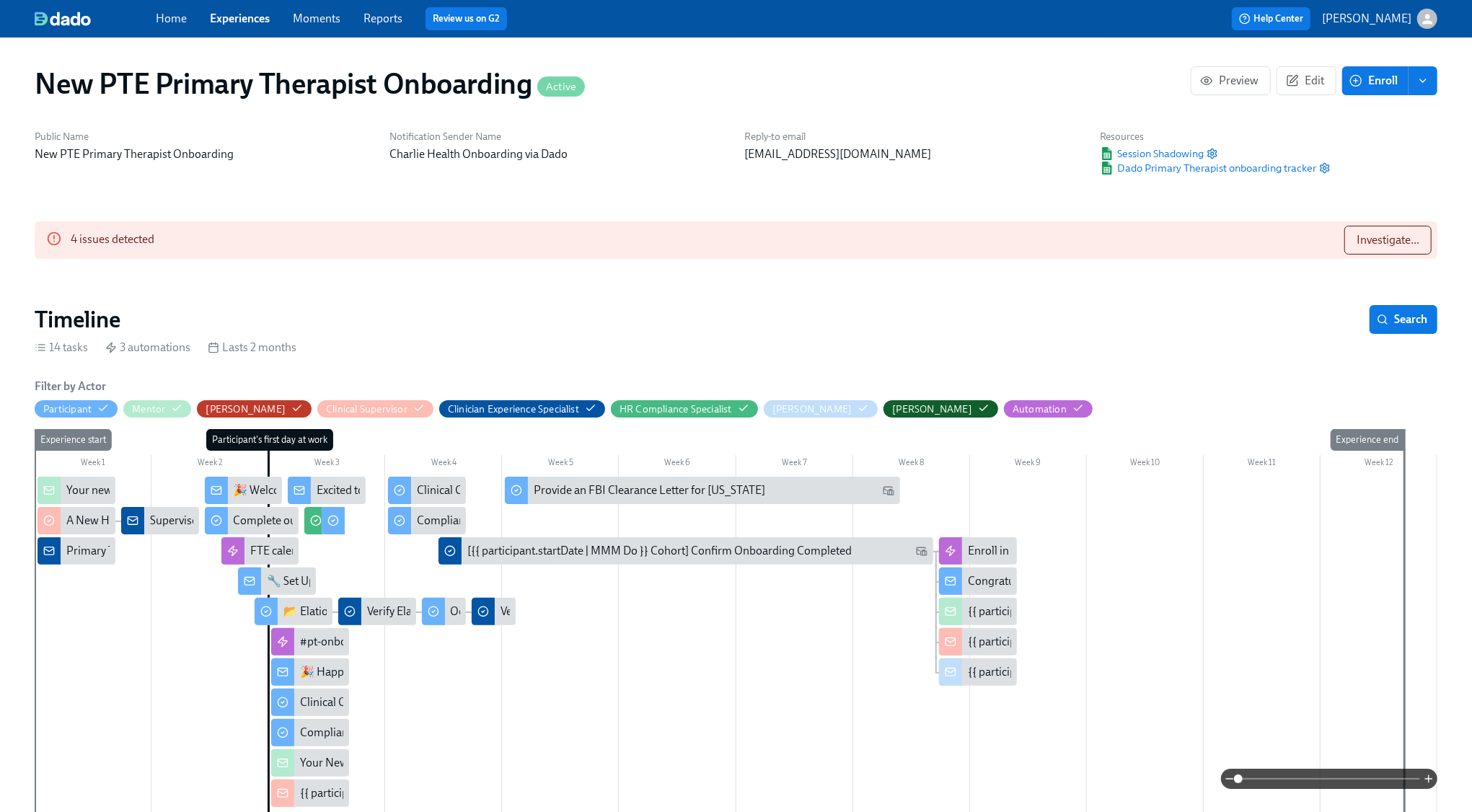
click at [81, 489] on div "Your new mentee is about to start onboarding!" at bounding box center [181, 490] width 228 height 16
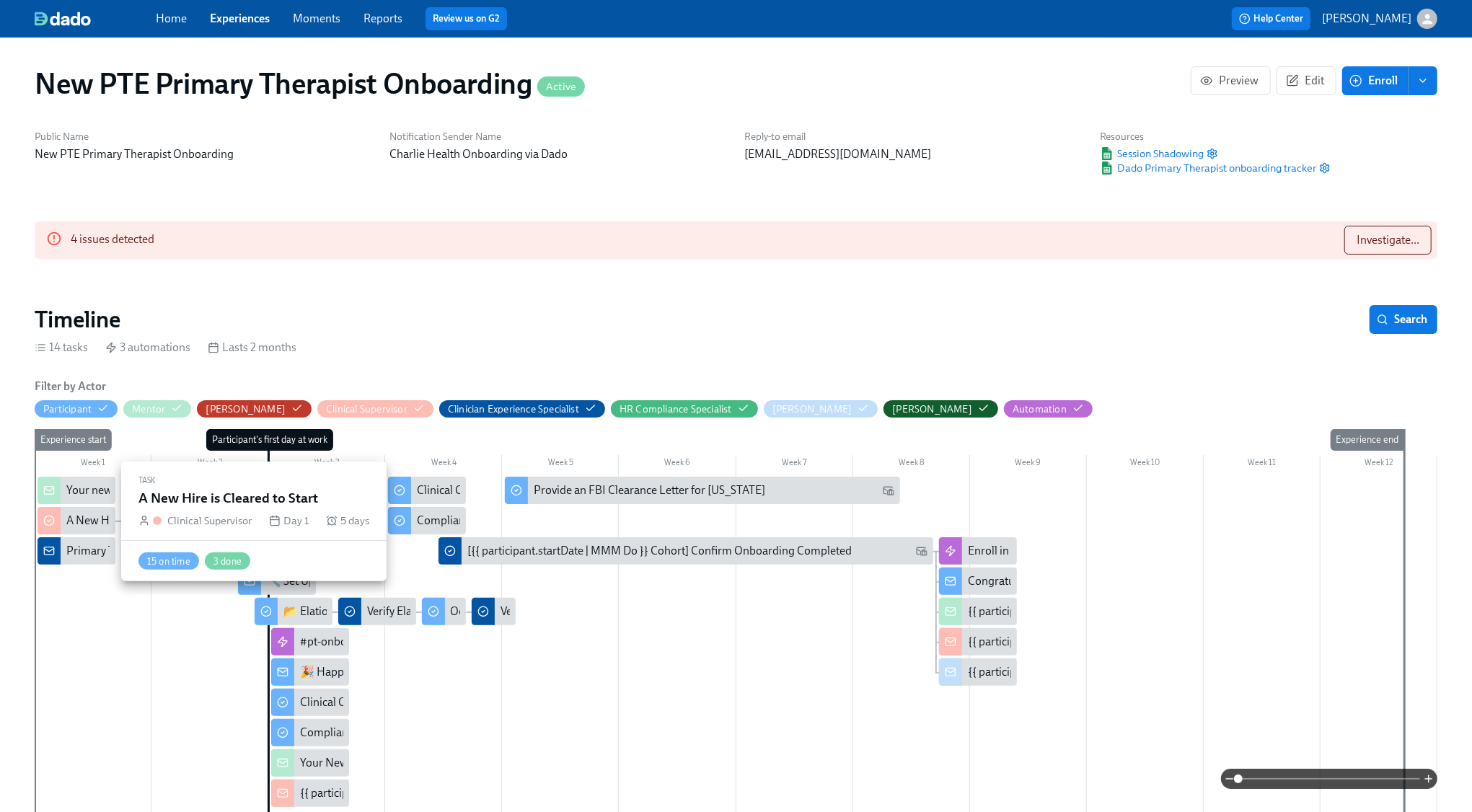
click at [83, 525] on div "A New Hire is Cleared to Start" at bounding box center [138, 521] width 144 height 16
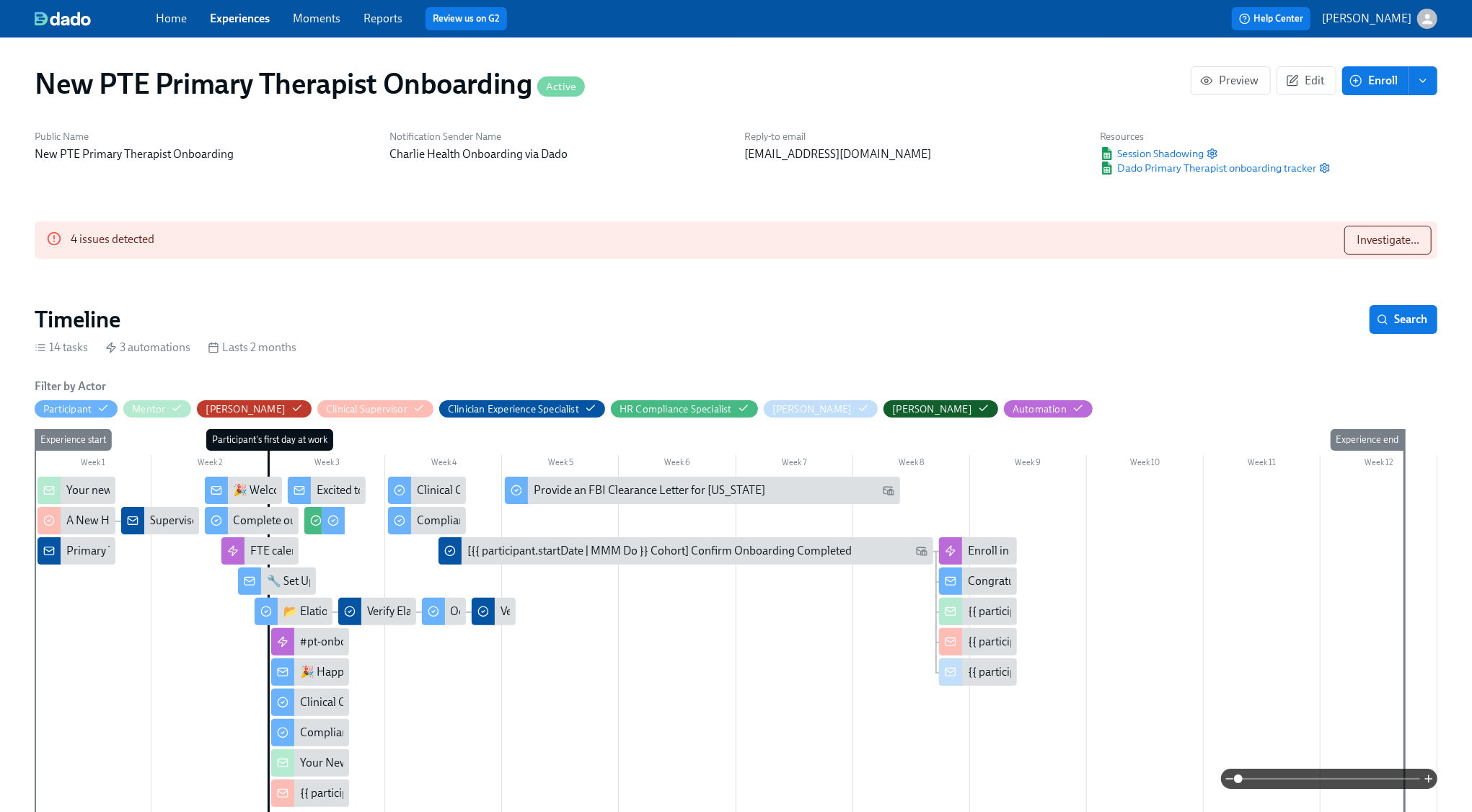
click at [83, 552] on div "Primary Therapists cleared to start" at bounding box center [151, 551] width 169 height 16
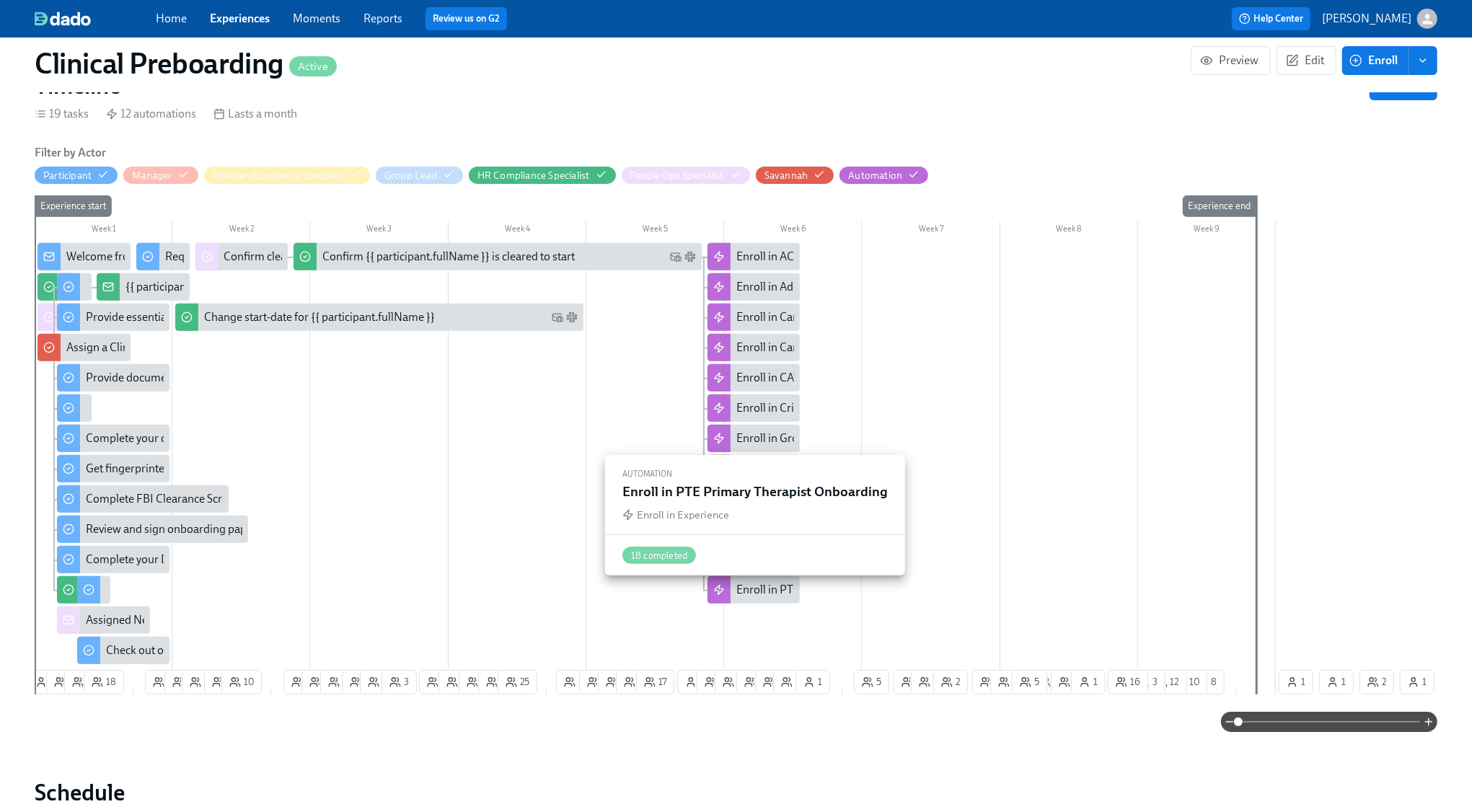
scroll to position [354, 0]
